Goal: Communication & Community: Connect with others

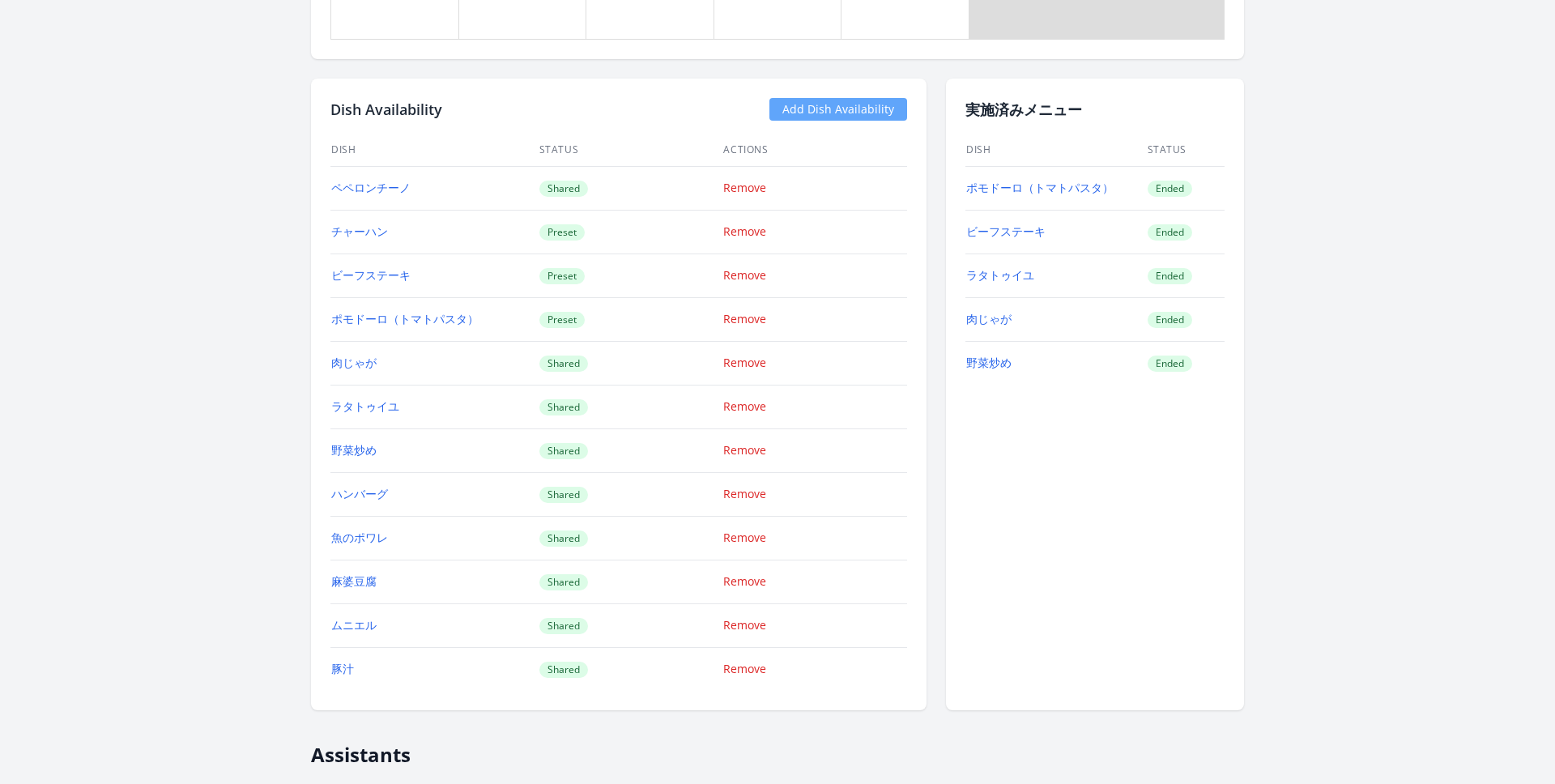
scroll to position [1537, 0]
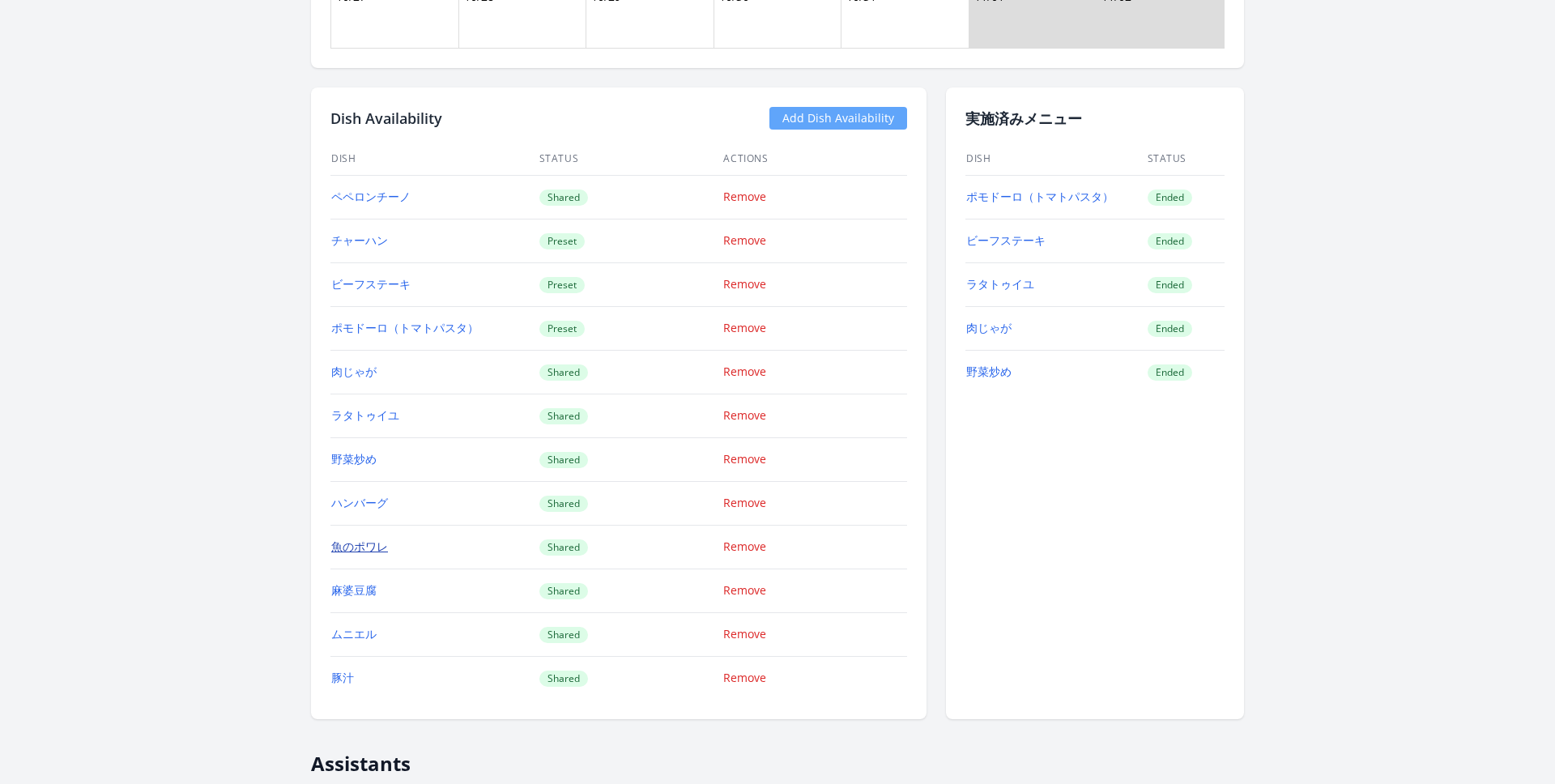
click at [350, 544] on link "魚のポワレ" at bounding box center [360, 546] width 57 height 15
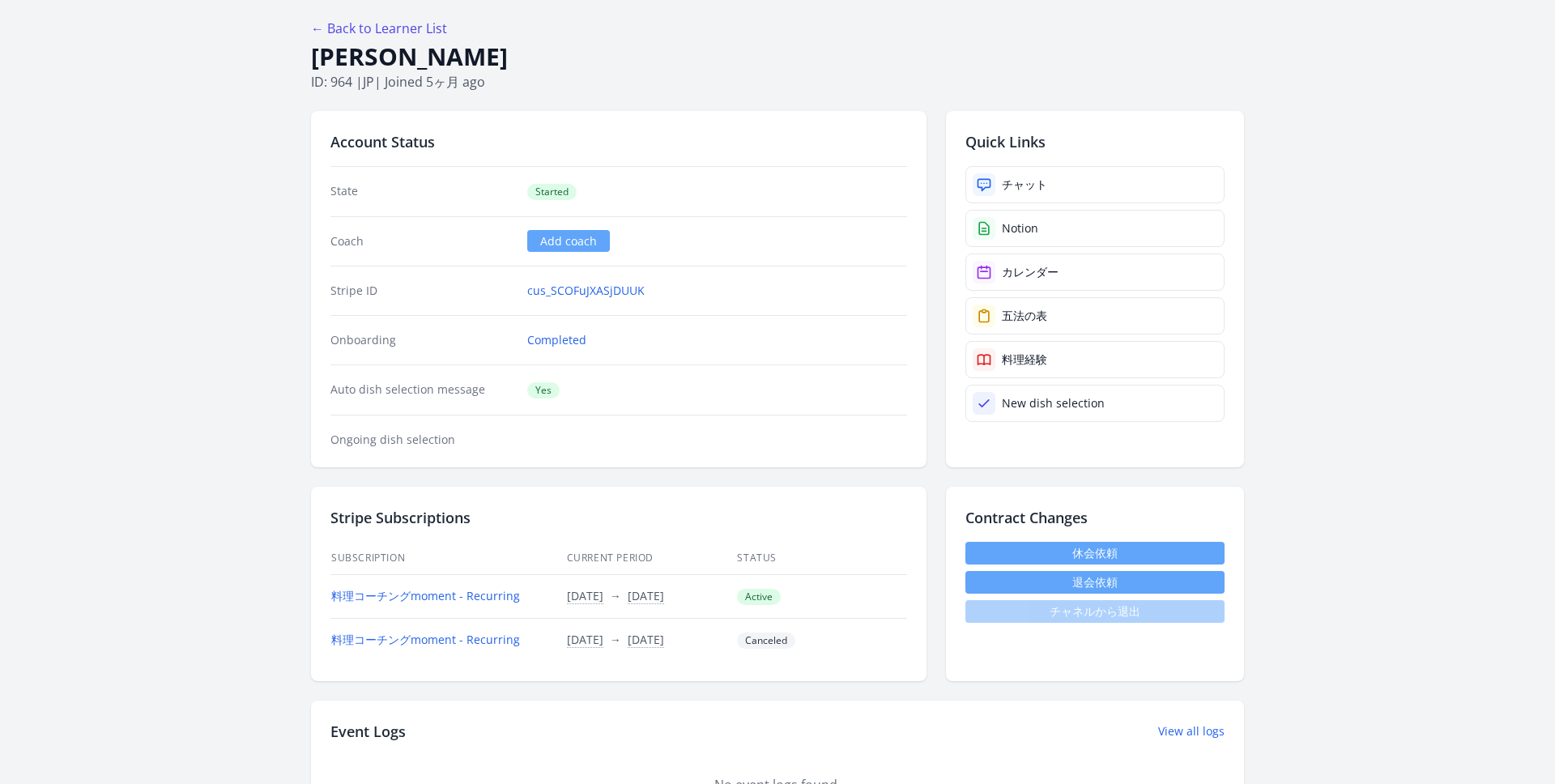
scroll to position [0, 0]
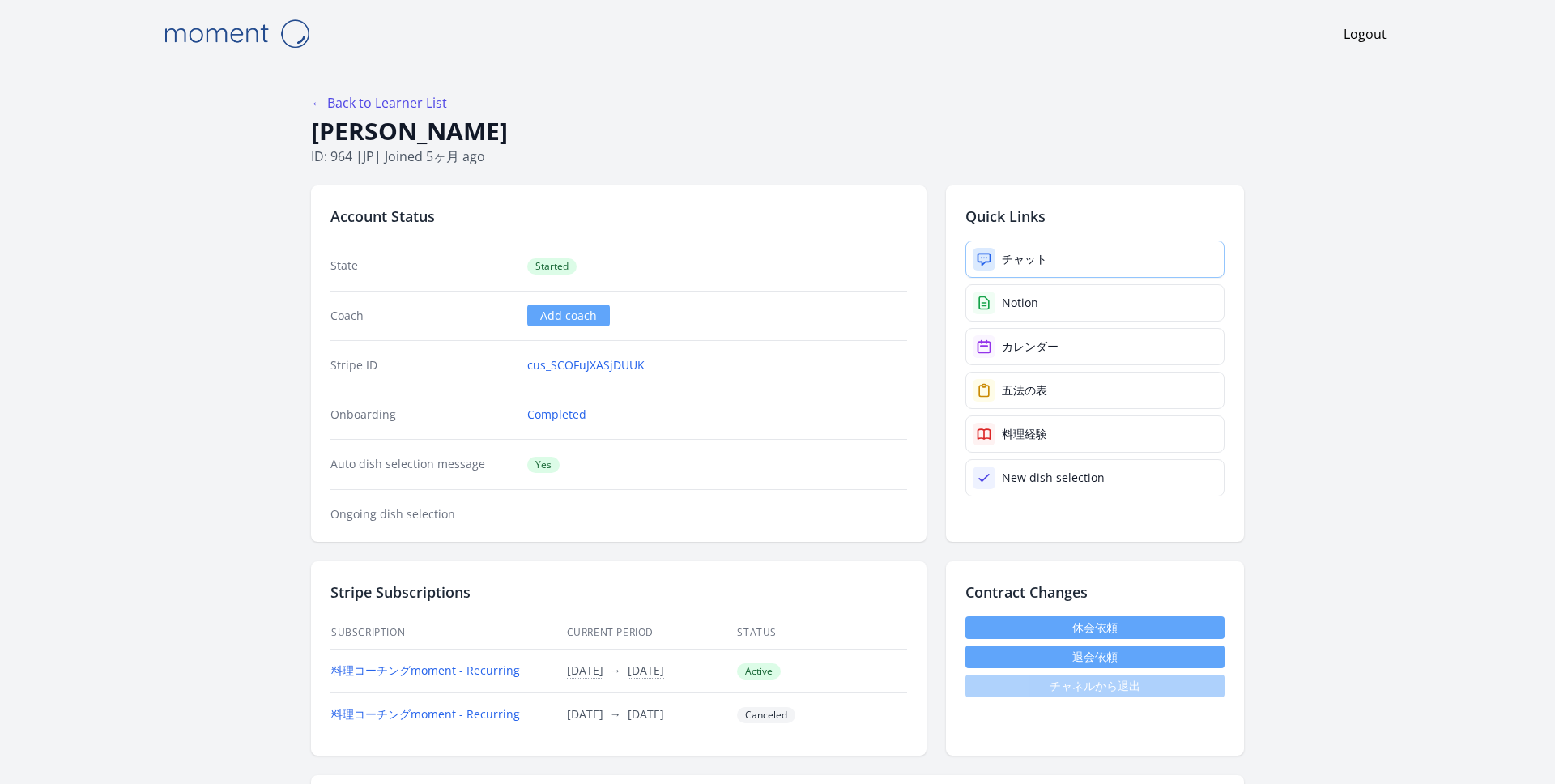
click at [1006, 244] on link "チャット" at bounding box center [1095, 259] width 259 height 37
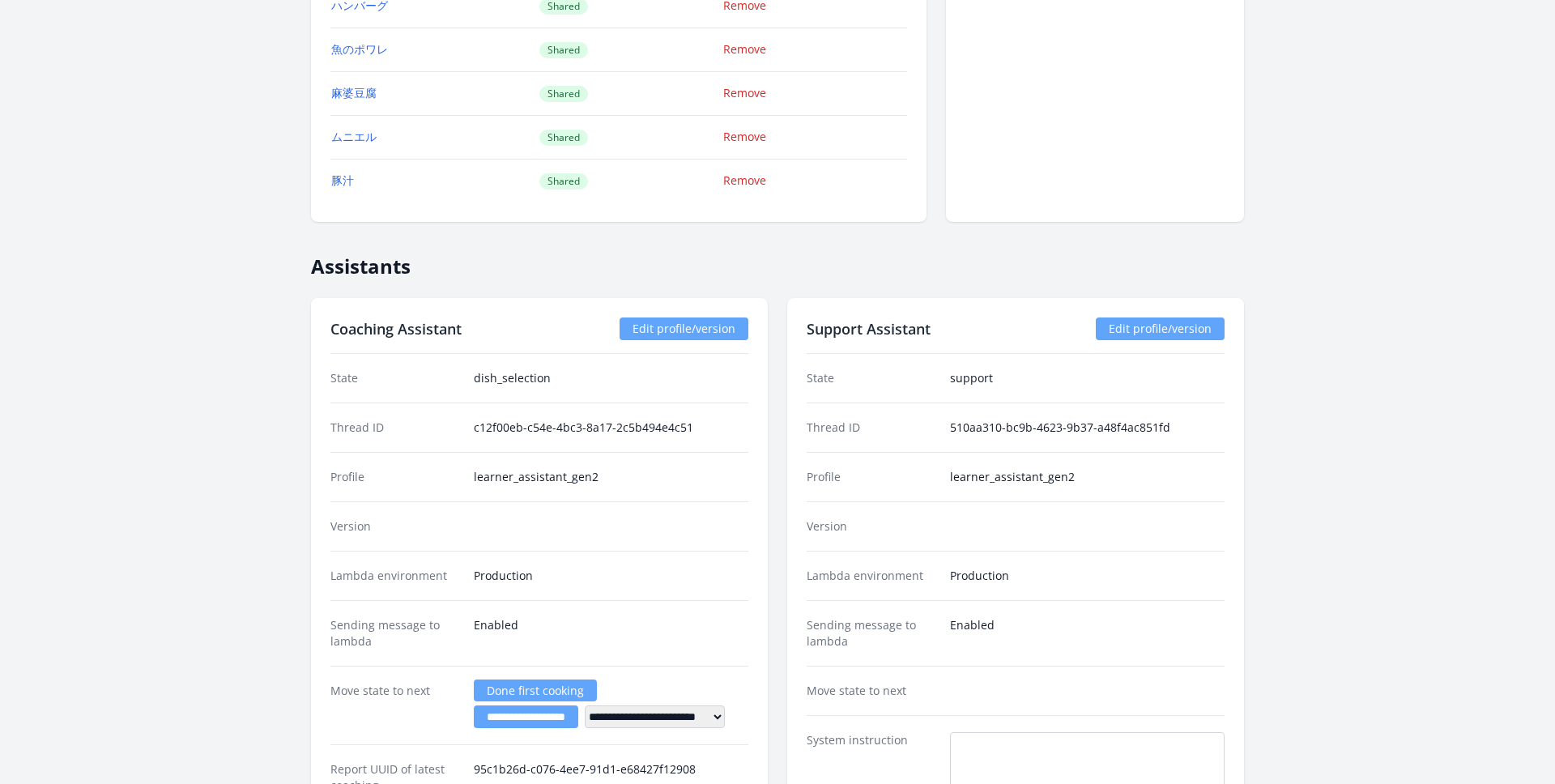
scroll to position [2070, 0]
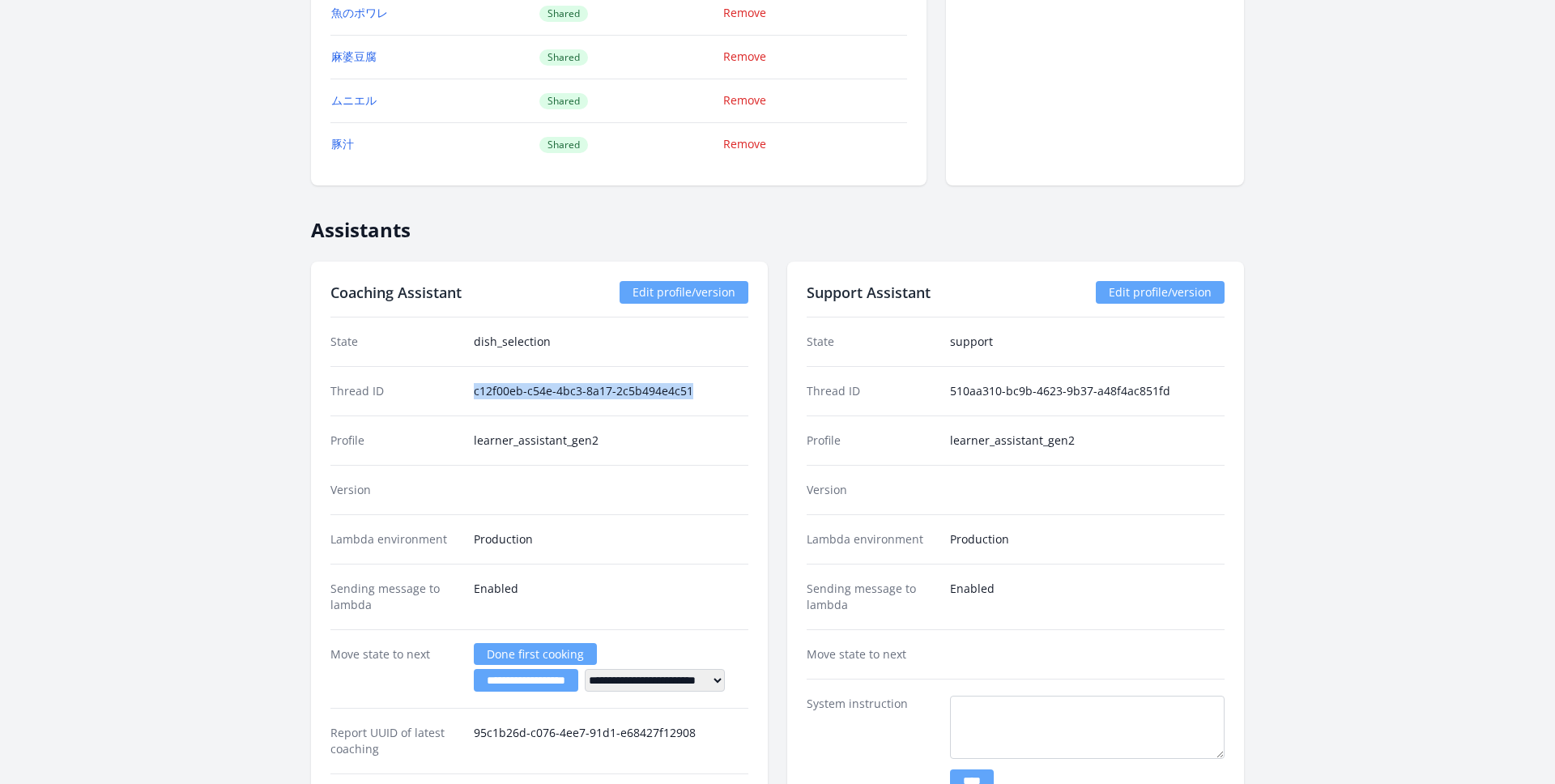
drag, startPoint x: 467, startPoint y: 391, endPoint x: 701, endPoint y: 392, distance: 234.0
click at [701, 392] on div "Thread ID c12f00eb-c54e-4bc3-8a17-2c5b494e4c51" at bounding box center [540, 391] width 418 height 49
copy dd "c12f00eb-c54e-4bc3-8a17-2c5b494e4c51"
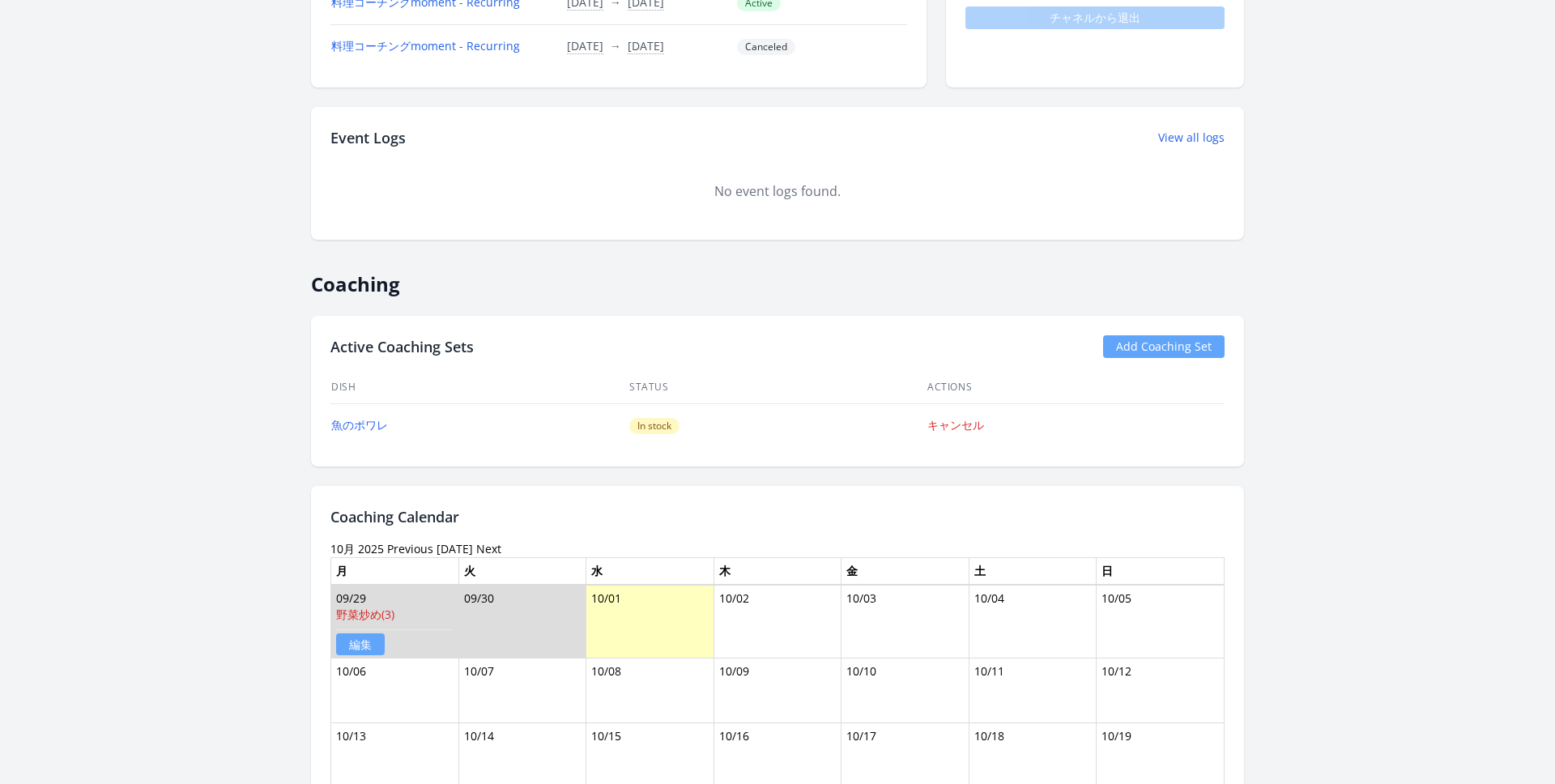
scroll to position [545, 0]
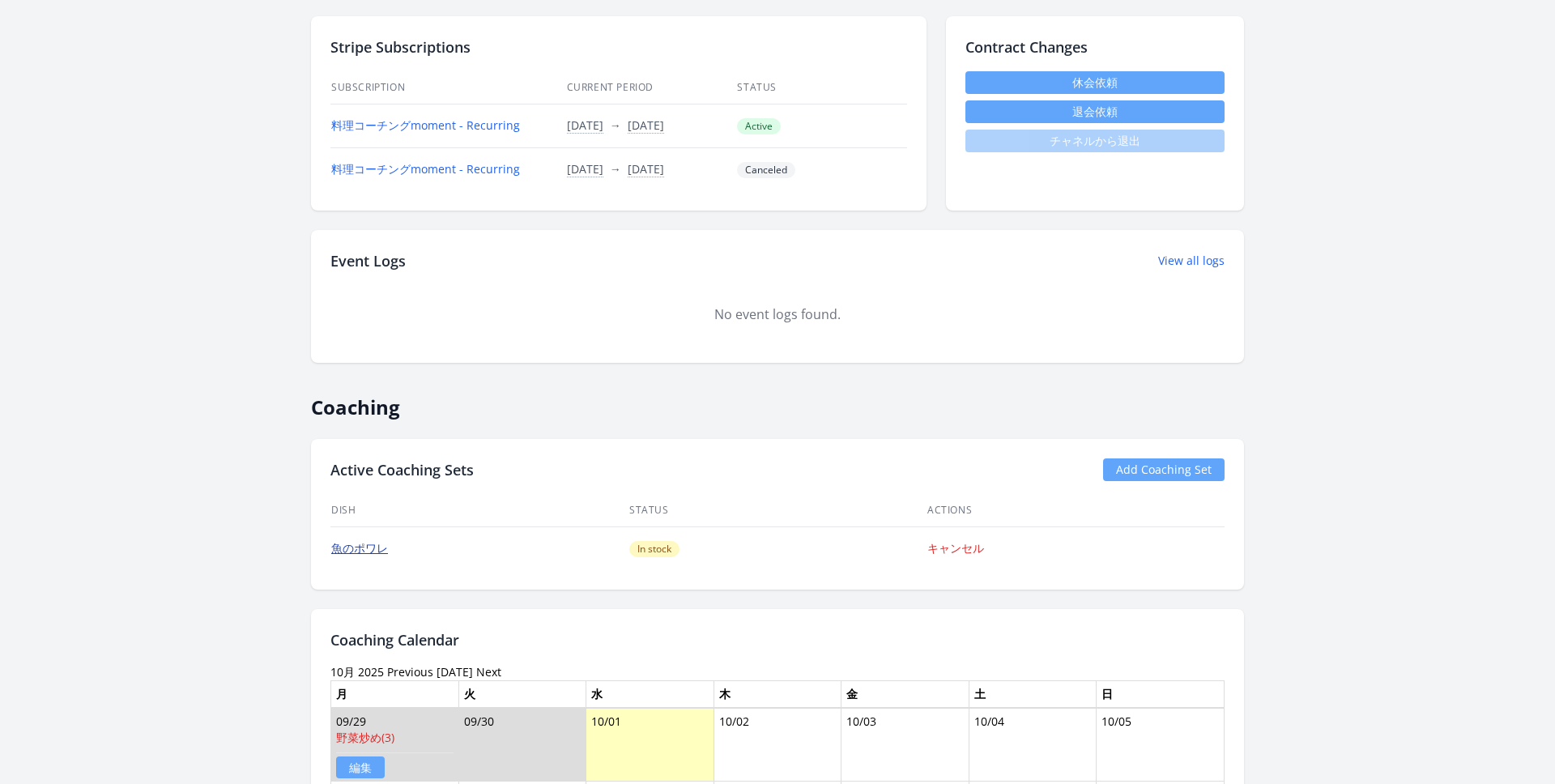
click at [353, 549] on link "魚のポワレ" at bounding box center [360, 548] width 57 height 15
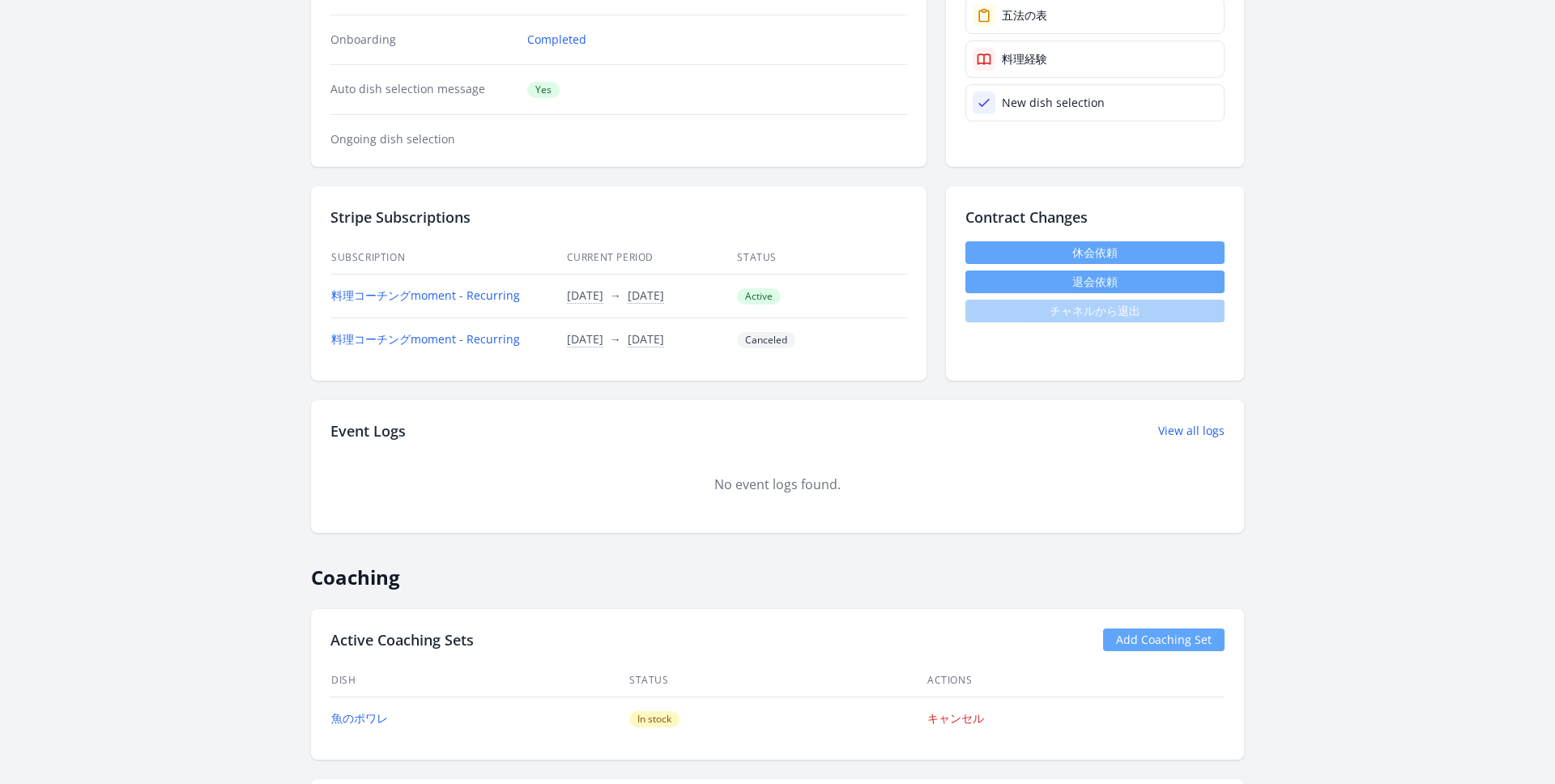
scroll to position [0, 0]
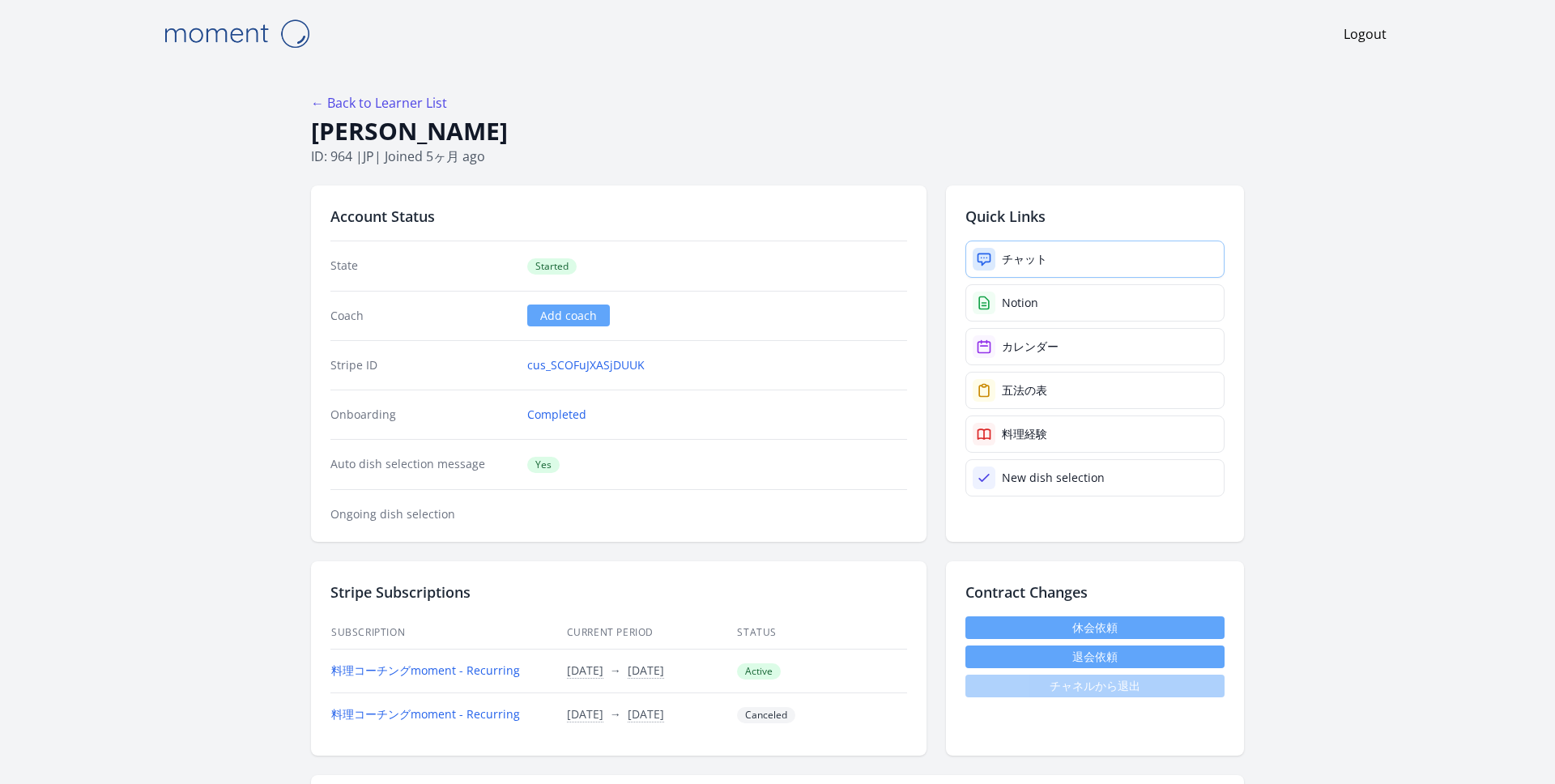
click at [1047, 264] on div "チャット" at bounding box center [1025, 259] width 46 height 16
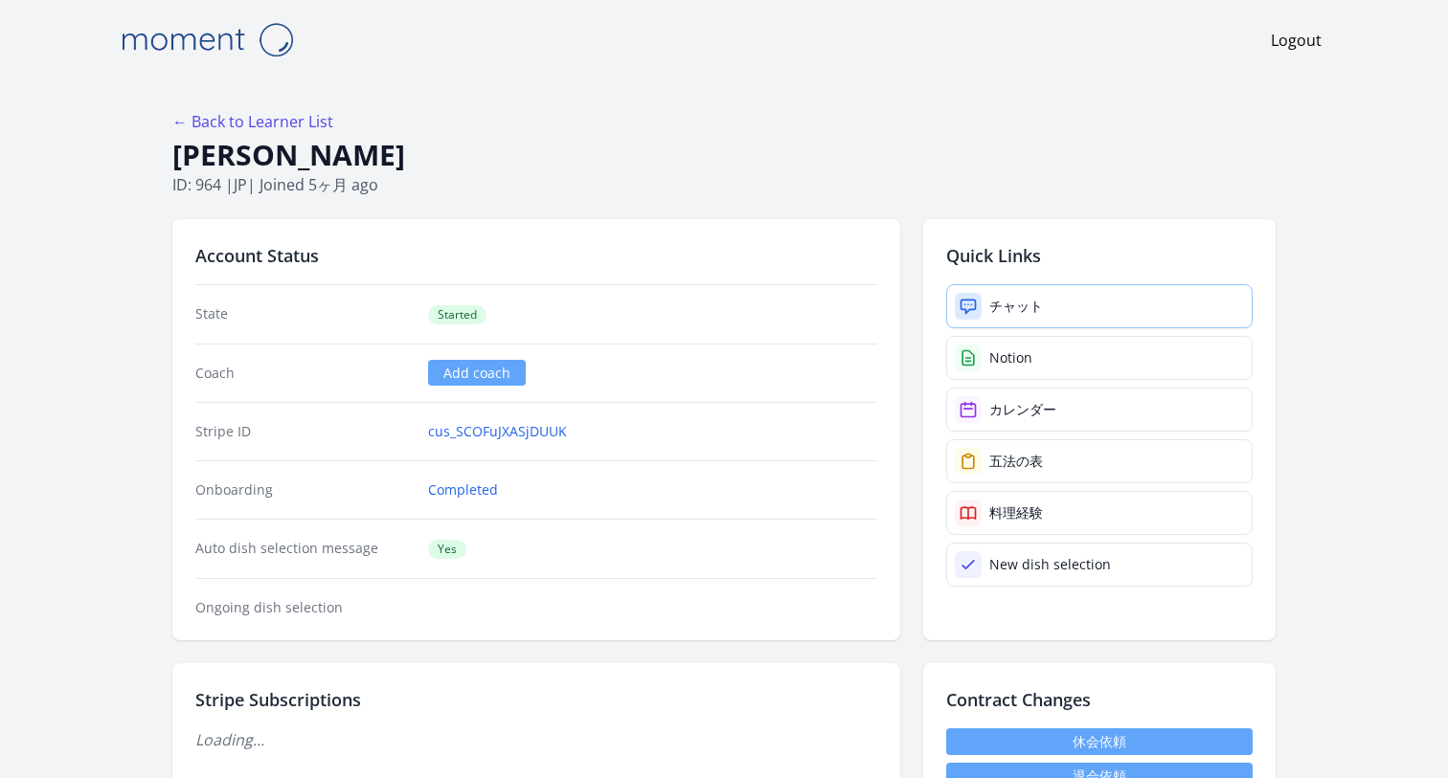
click at [1039, 305] on div "チャット" at bounding box center [1016, 306] width 54 height 19
